Goal: Transaction & Acquisition: Book appointment/travel/reservation

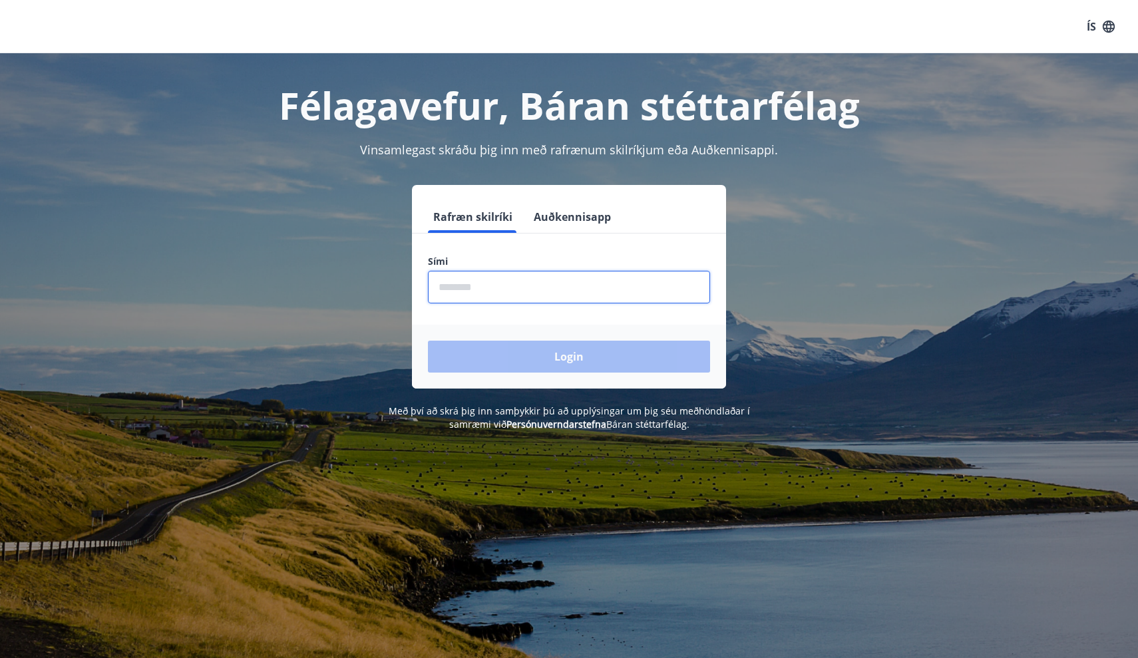
click at [463, 291] on input "phone" at bounding box center [569, 287] width 282 height 33
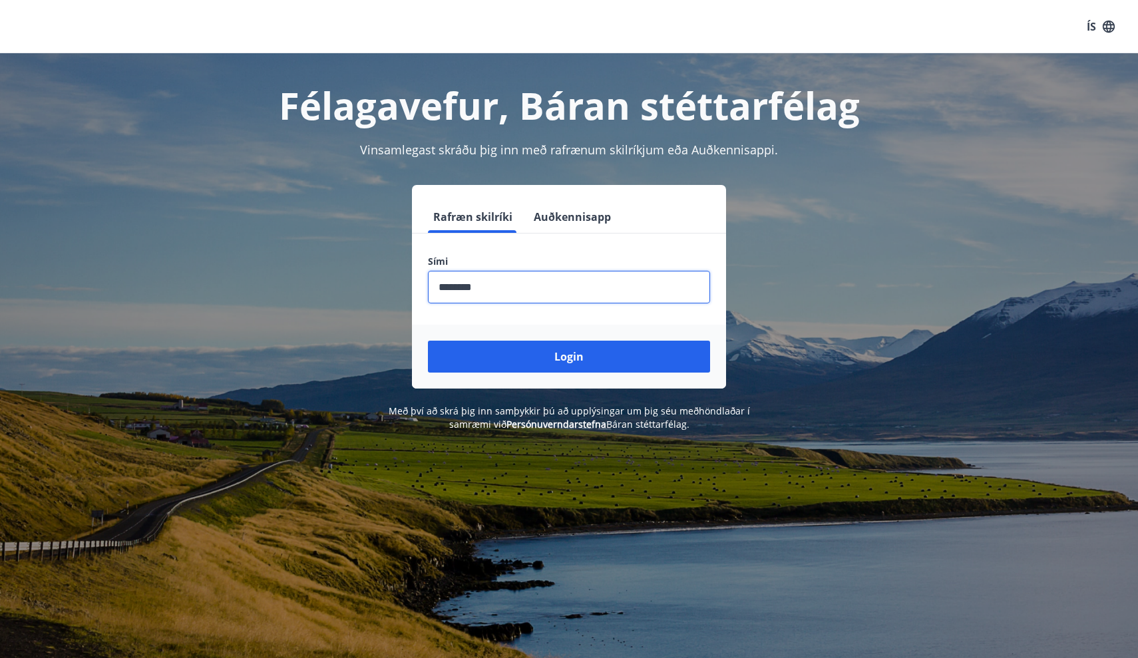
type input "********"
click at [569, 357] on button "Login" at bounding box center [569, 357] width 282 height 32
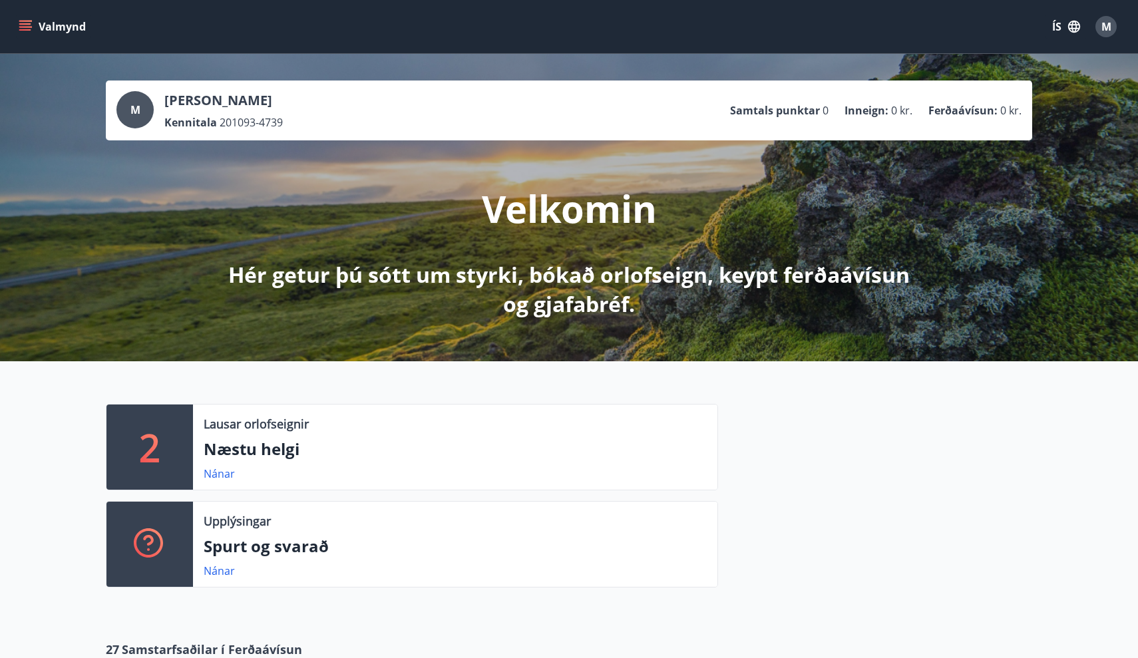
click at [1072, 32] on icon "button" at bounding box center [1074, 27] width 12 height 12
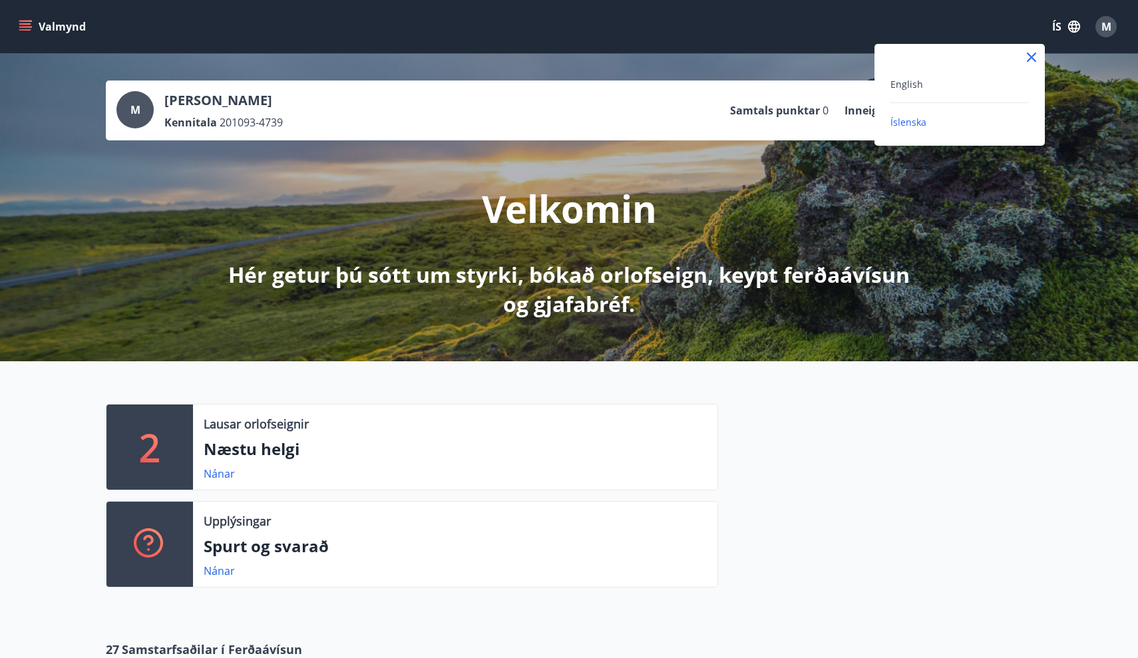
click at [968, 88] on div "English" at bounding box center [959, 84] width 138 height 16
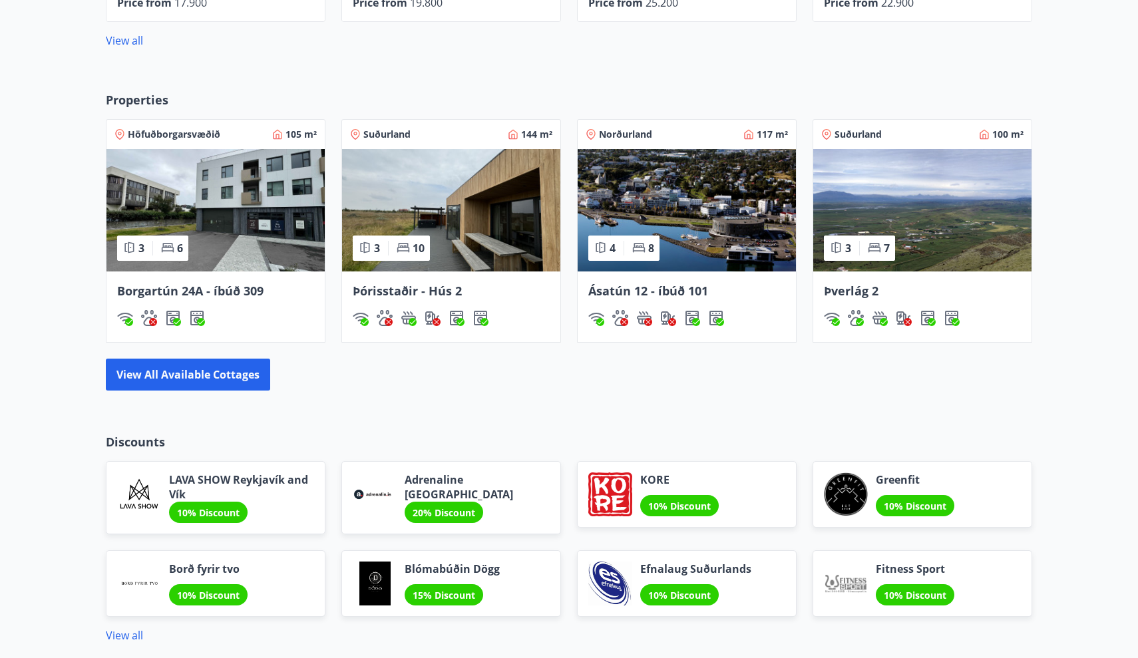
scroll to position [814, 0]
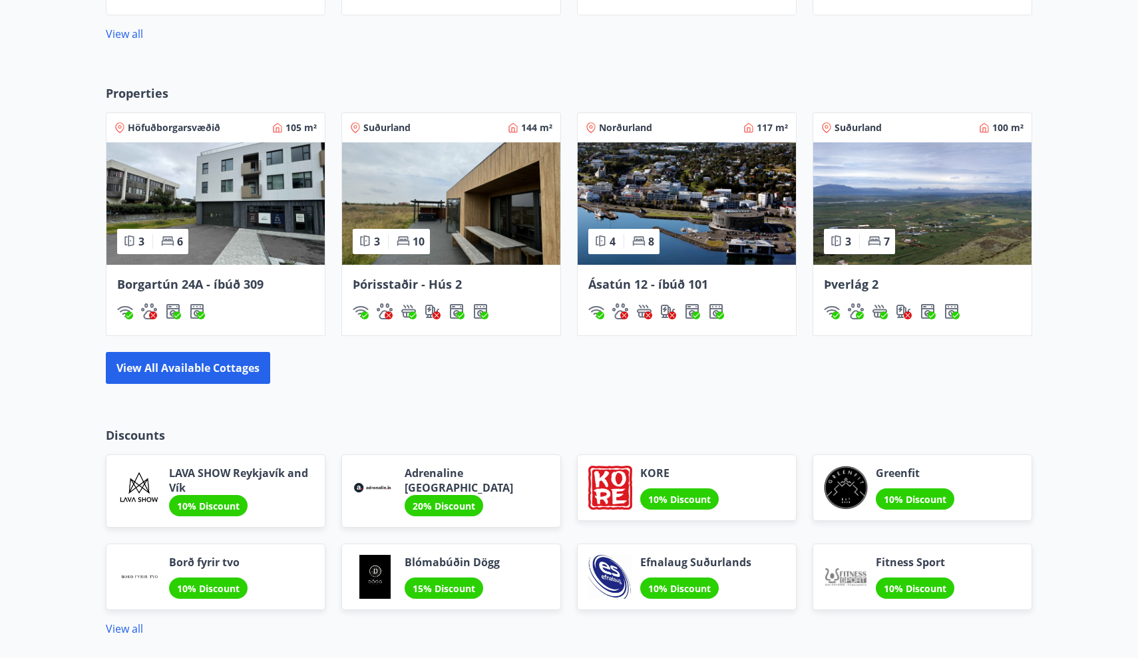
click at [459, 223] on img at bounding box center [451, 203] width 218 height 122
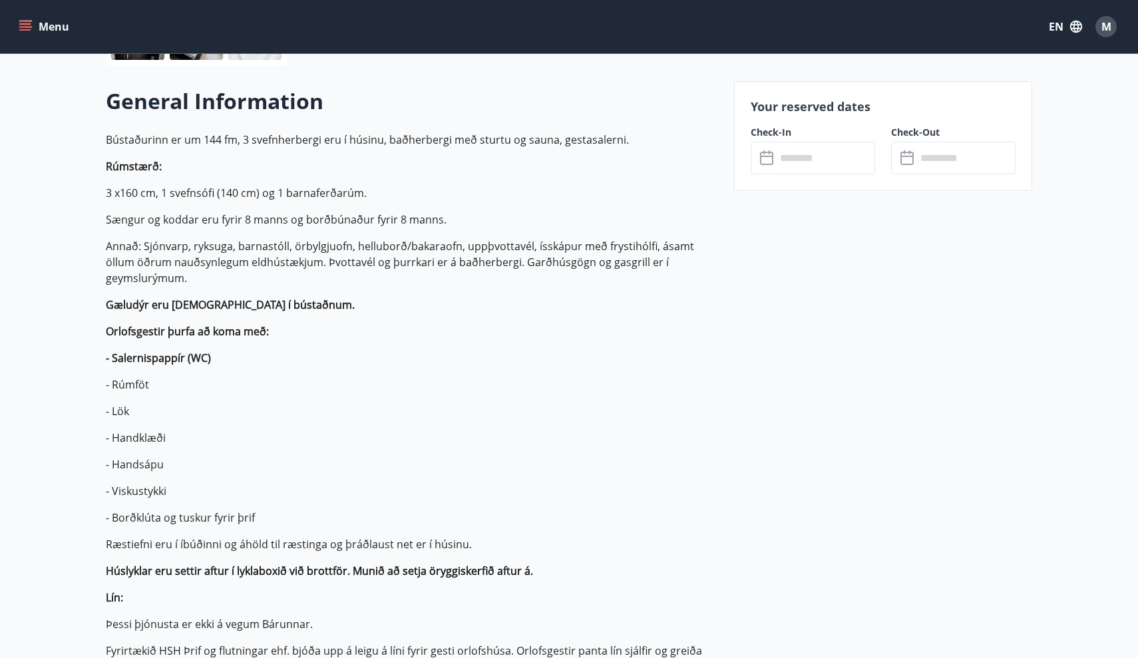
scroll to position [366, 0]
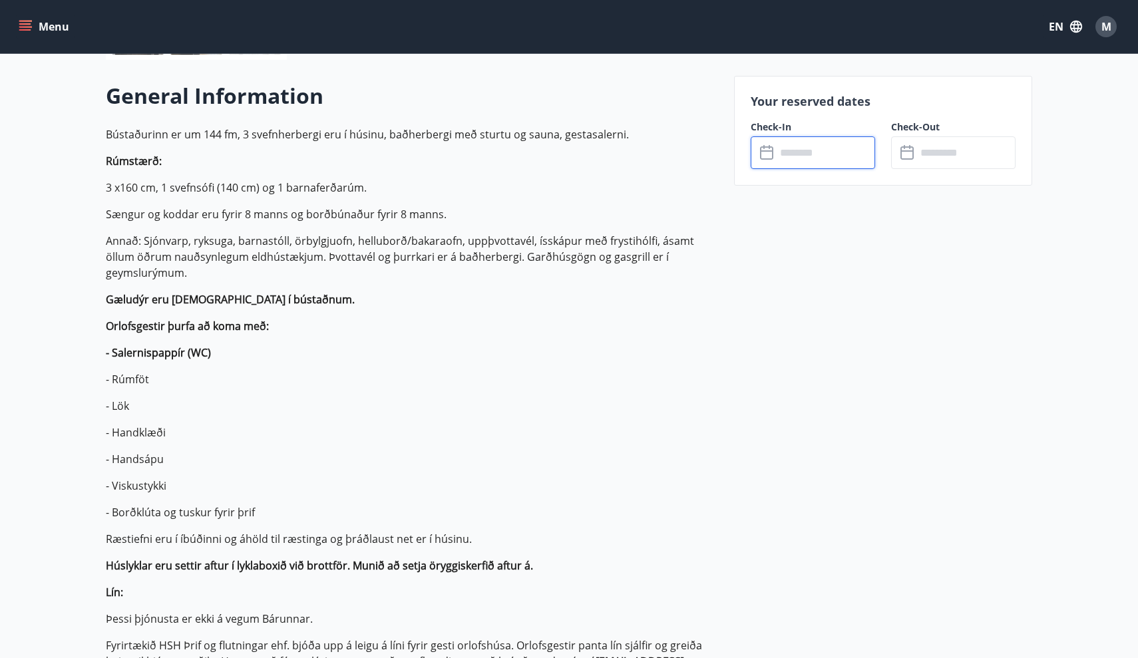
click at [843, 148] on input "text" at bounding box center [825, 152] width 99 height 33
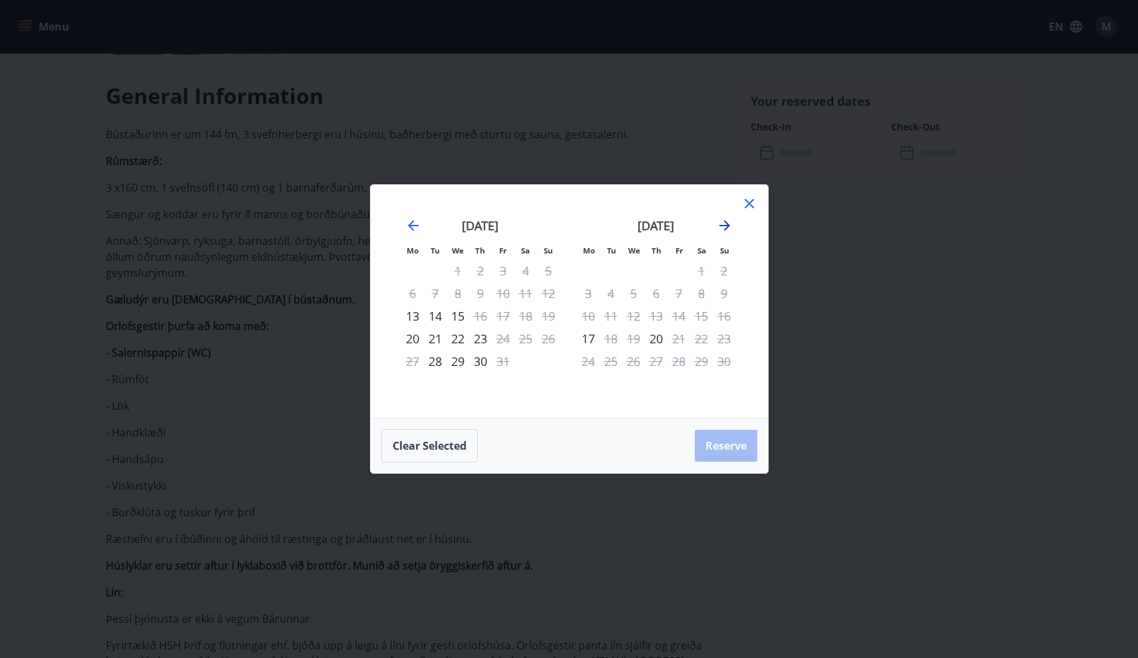
click at [723, 224] on icon "Move forward to switch to the next month." at bounding box center [725, 226] width 16 height 16
click at [430, 272] on div "2" at bounding box center [435, 271] width 23 height 23
click at [480, 271] on div "4" at bounding box center [480, 271] width 23 height 23
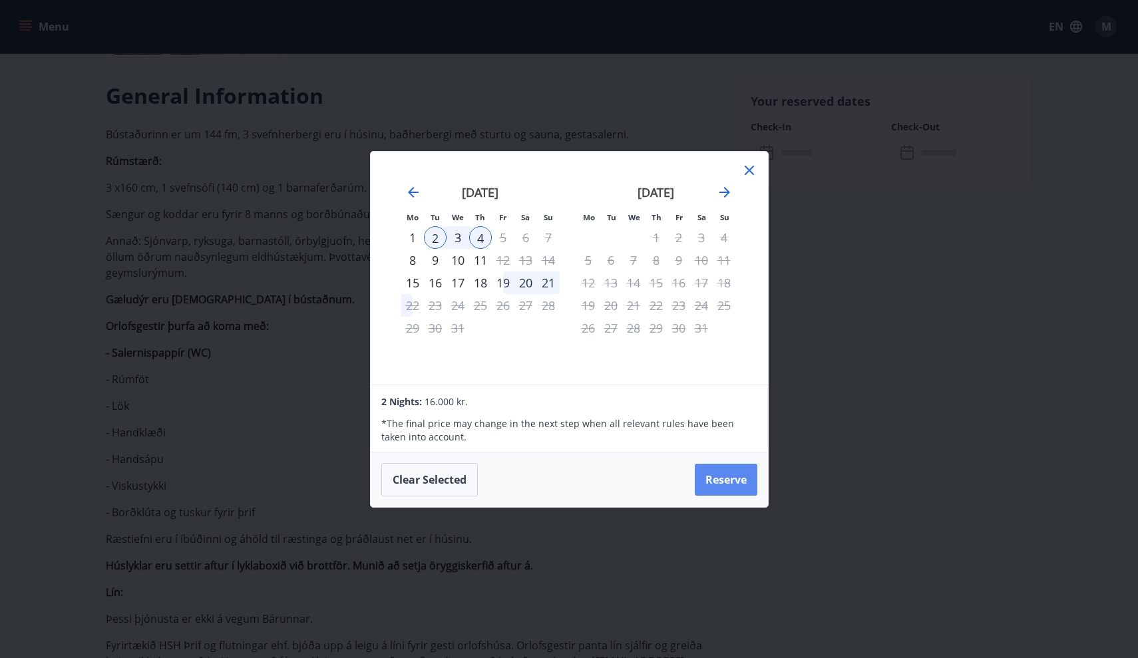
click at [727, 490] on button "Reserve" at bounding box center [726, 480] width 63 height 32
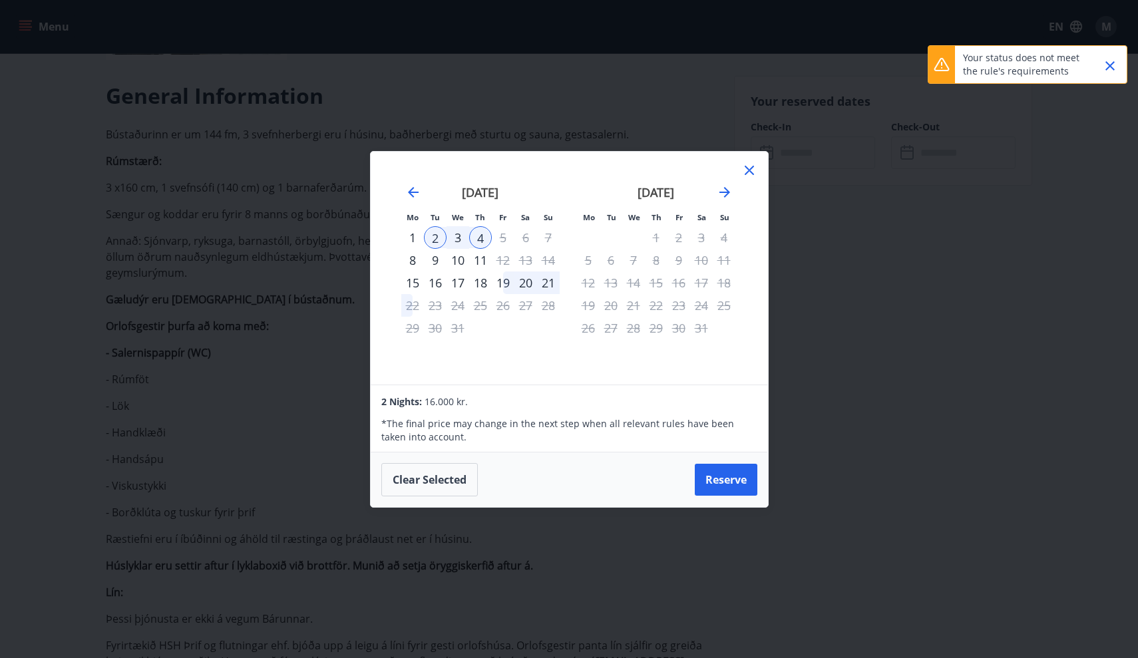
click at [1113, 64] on icon "Close" at bounding box center [1110, 66] width 16 height 16
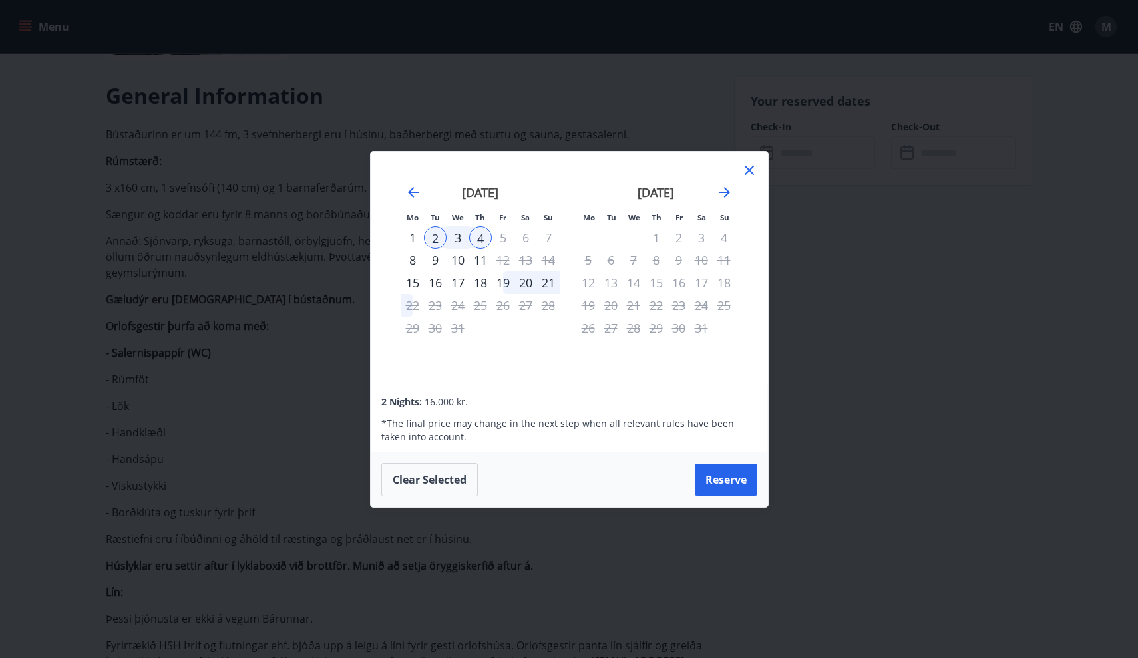
click at [750, 172] on icon at bounding box center [749, 170] width 9 height 9
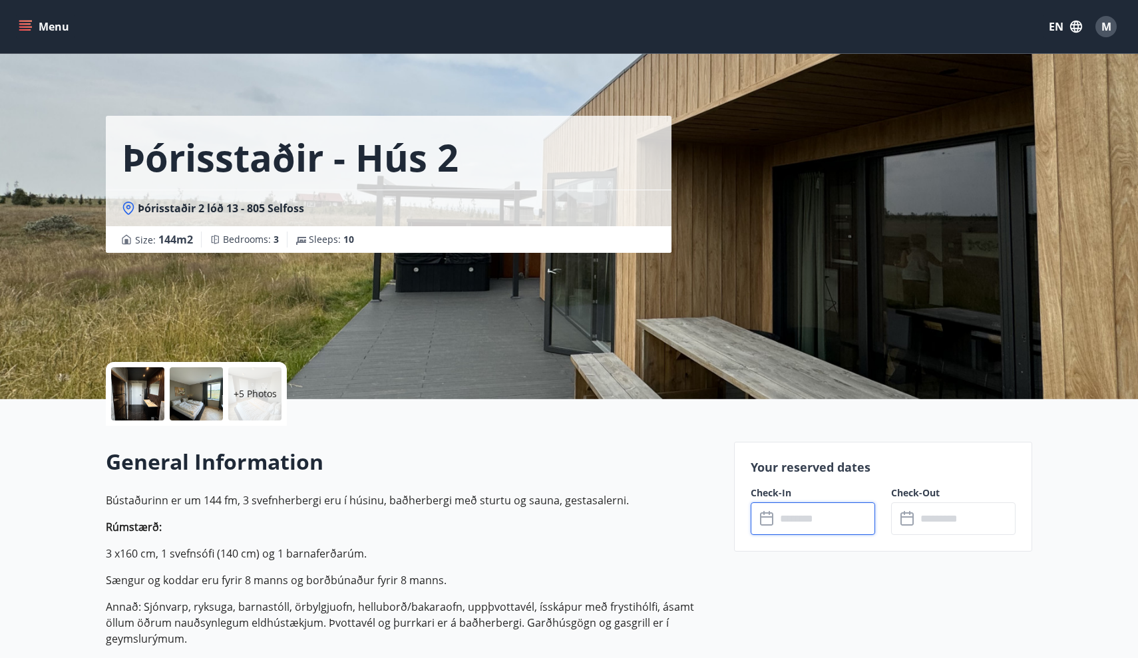
scroll to position [0, 0]
click at [264, 388] on p "+5 Photos" at bounding box center [255, 393] width 43 height 13
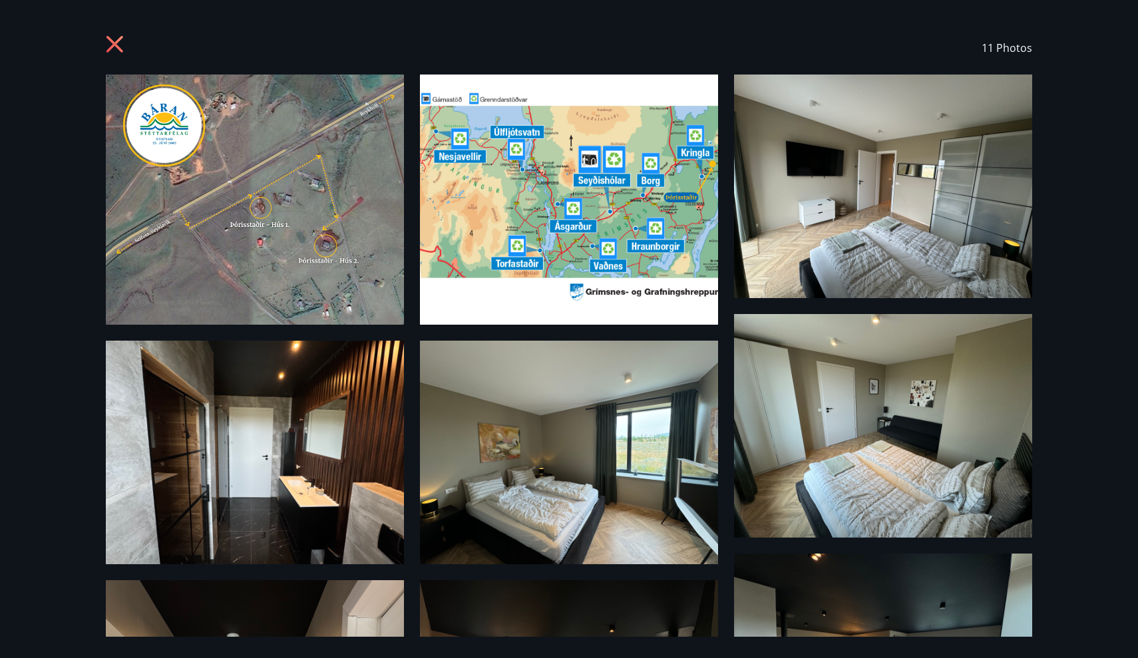
click at [117, 43] on icon at bounding box center [114, 44] width 17 height 17
